Goal: Check status

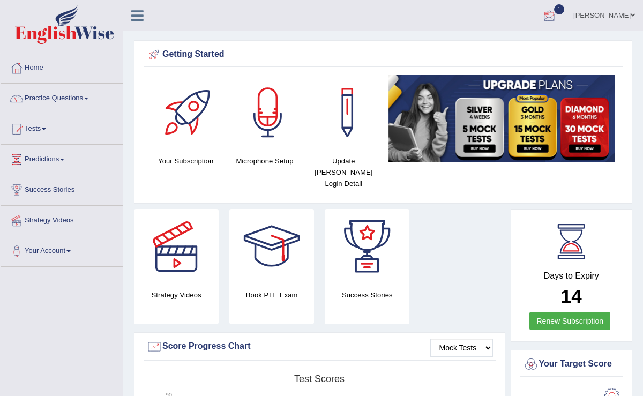
click at [553, 18] on div at bounding box center [550, 16] width 16 height 16
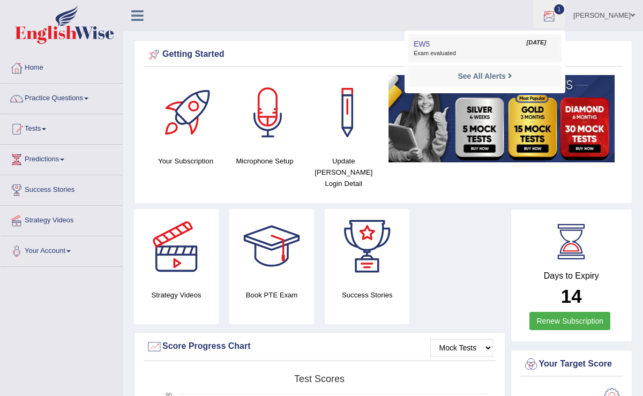
click at [532, 46] on span "[DATE]" at bounding box center [536, 43] width 19 height 9
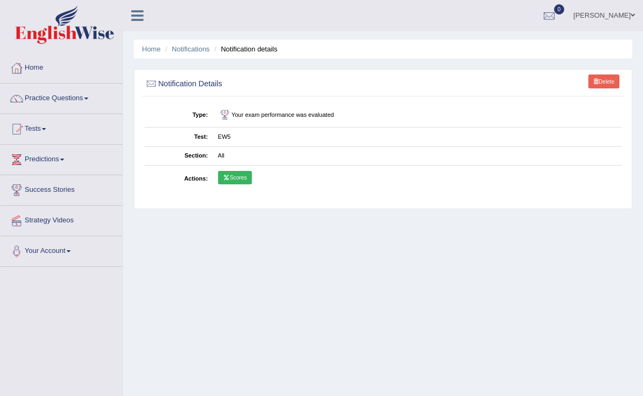
click at [233, 184] on td "Scores" at bounding box center [417, 179] width 409 height 26
click at [233, 180] on link "Scores" at bounding box center [235, 178] width 34 height 14
